Goal: Task Accomplishment & Management: Manage account settings

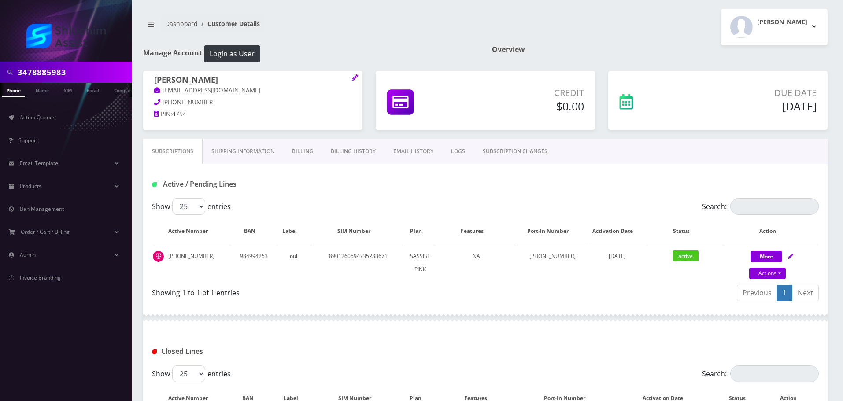
scroll to position [0, 4]
click at [79, 65] on input "3478885983" at bounding box center [74, 72] width 112 height 17
click at [65, 74] on input "[PHONE_NUMBER]" at bounding box center [74, 72] width 112 height 17
type input "9348678928"
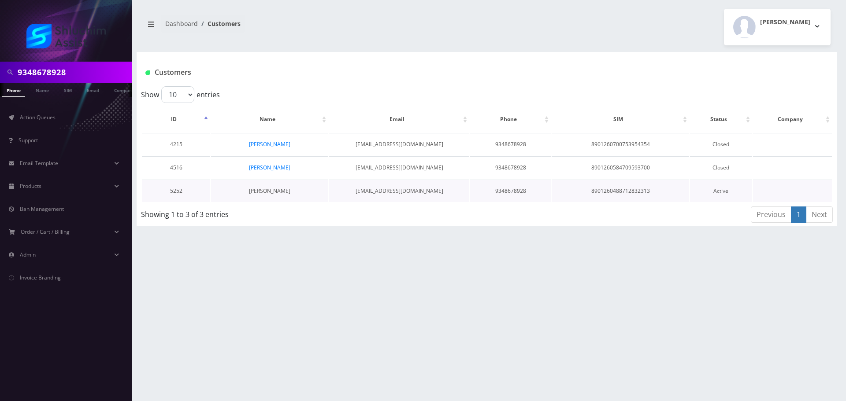
click at [263, 193] on link "[PERSON_NAME]" at bounding box center [269, 190] width 41 height 7
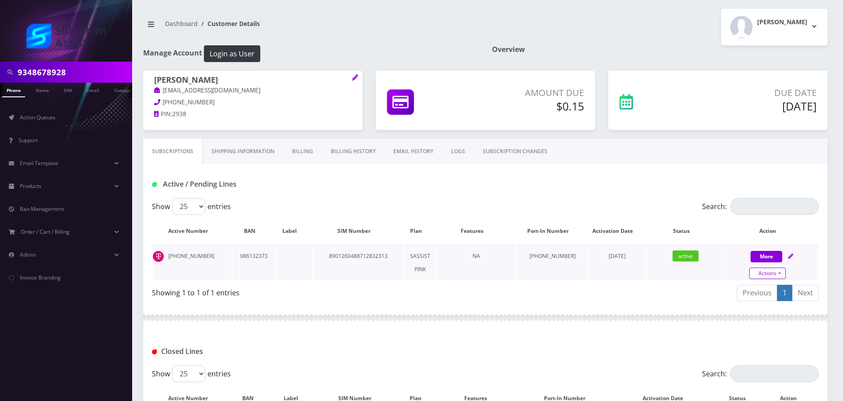
click at [774, 270] on link "Actions" at bounding box center [767, 273] width 37 height 11
select select "Sim Card"
select select "178"
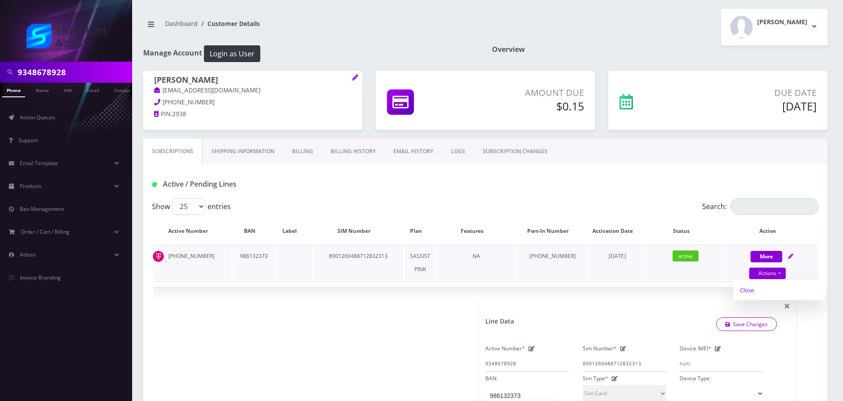
click at [761, 294] on link "Close" at bounding box center [779, 290] width 92 height 13
type input "[DATE]"
select select "Sim Card"
select select "178"
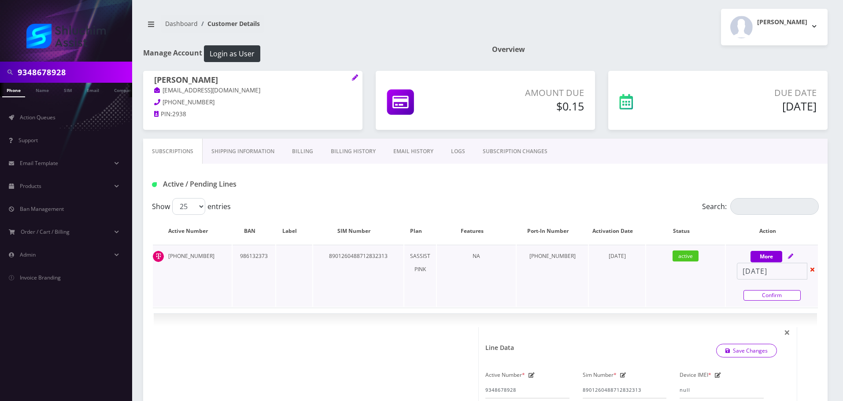
click at [763, 295] on link "Confirm" at bounding box center [772, 295] width 57 height 11
select select "Sim Card"
select select "178"
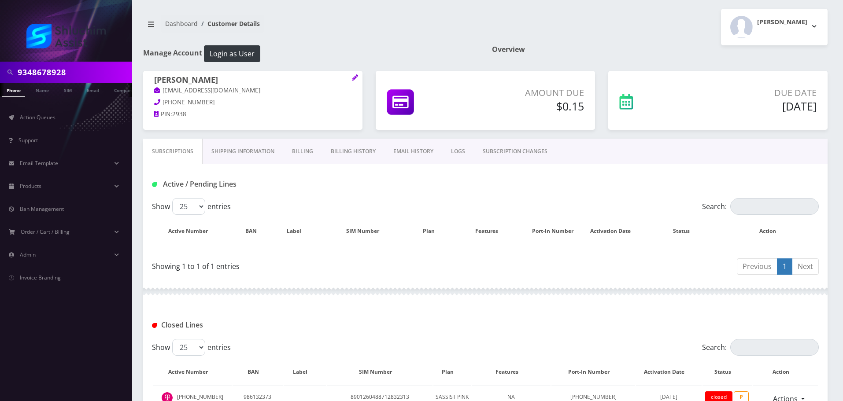
click at [342, 154] on link "Billing History" at bounding box center [353, 152] width 63 height 26
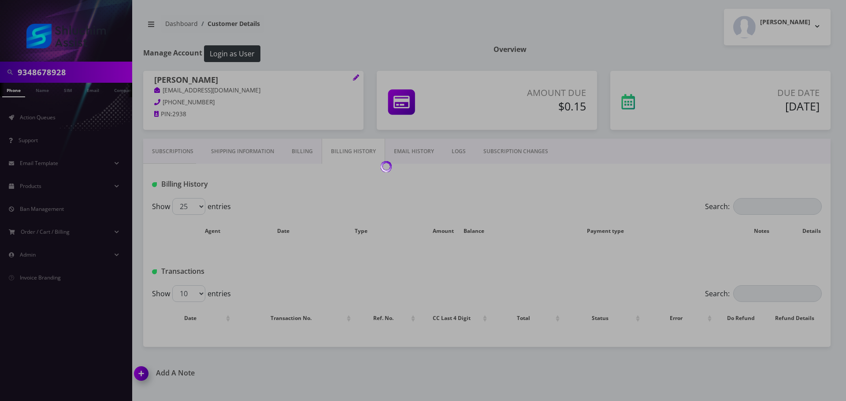
click at [304, 153] on div at bounding box center [423, 200] width 846 height 401
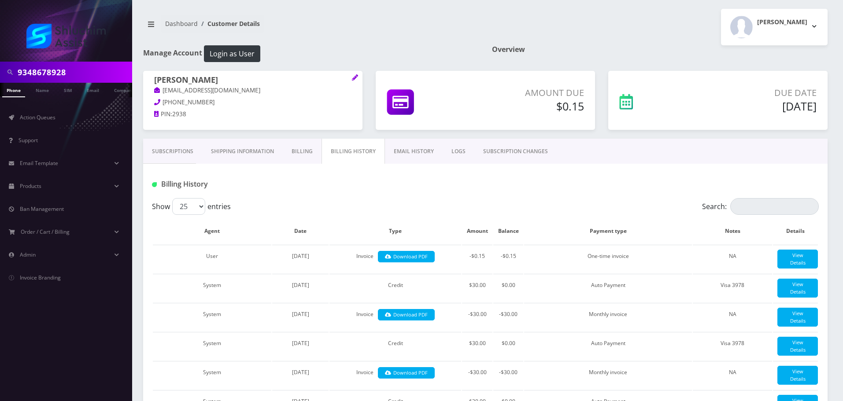
click at [304, 153] on link "Billing" at bounding box center [302, 152] width 39 height 26
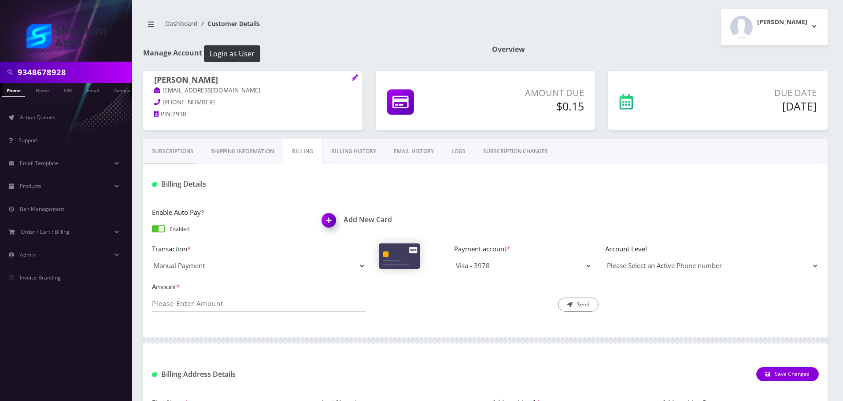
drag, startPoint x: 304, startPoint y: 153, endPoint x: 301, endPoint y: 159, distance: 6.3
click at [304, 153] on link "Billing" at bounding box center [303, 152] width 40 height 26
click at [161, 228] on span at bounding box center [158, 229] width 13 height 7
click at [152, 233] on input "checkbox" at bounding box center [152, 233] width 0 height 0
click at [242, 90] on p "[EMAIL_ADDRESS][DOMAIN_NAME]" at bounding box center [252, 91] width 197 height 10
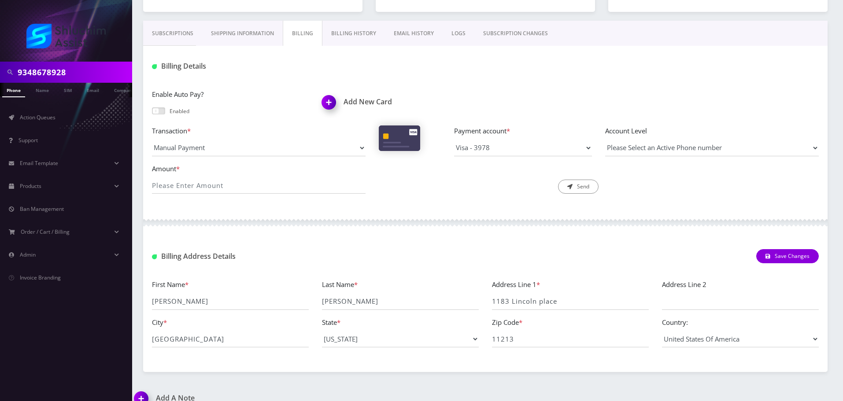
scroll to position [132, 0]
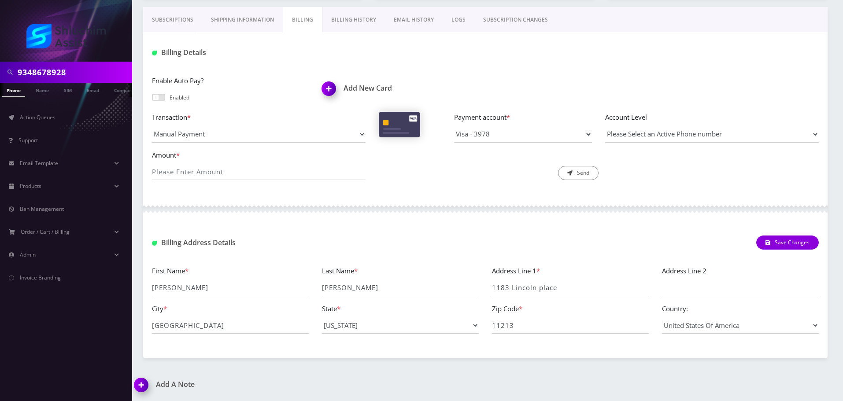
click at [80, 67] on input "9348678928" at bounding box center [74, 72] width 112 height 17
click at [81, 67] on input "9348678928" at bounding box center [74, 72] width 112 height 17
